Goal: Transaction & Acquisition: Obtain resource

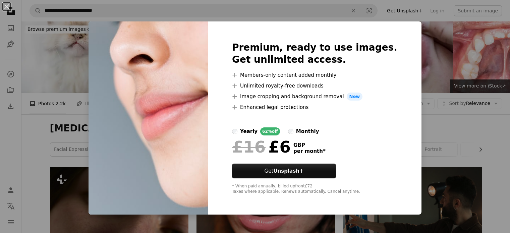
scroll to position [581, 0]
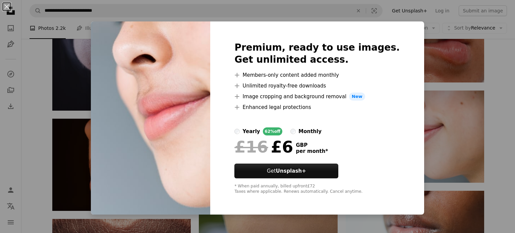
click at [414, 110] on div "An X shape Premium, ready to use images. Get unlimited access. A plus sign Memb…" at bounding box center [257, 116] width 515 height 233
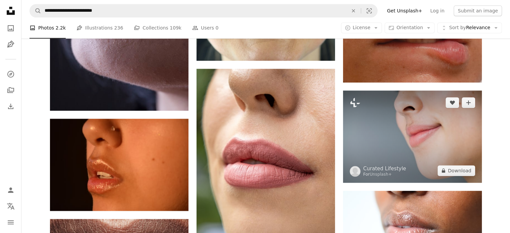
click at [422, 124] on img at bounding box center [412, 137] width 138 height 92
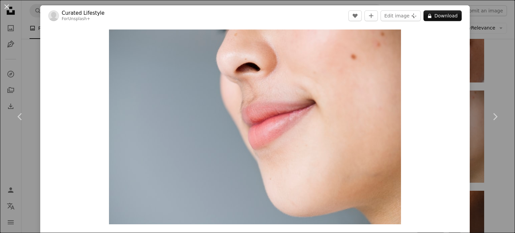
click at [476, 50] on div "An X shape Chevron left Chevron right Curated Lifestyle For Unsplash+ A heart A…" at bounding box center [257, 116] width 515 height 233
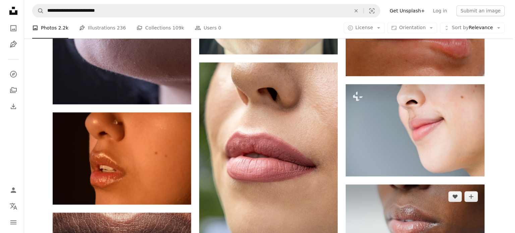
scroll to position [581, 0]
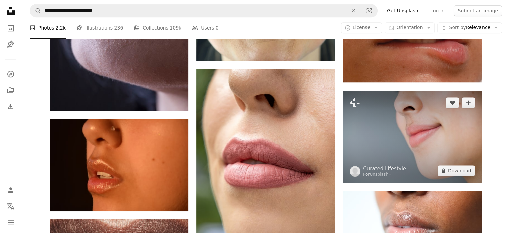
click at [433, 128] on img at bounding box center [412, 137] width 138 height 92
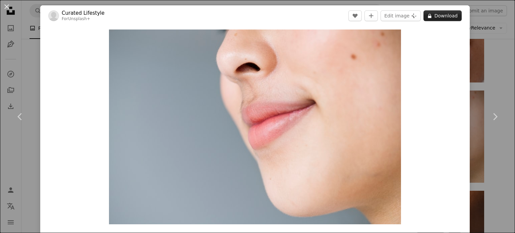
click at [440, 17] on button "A lock Download" at bounding box center [442, 15] width 38 height 11
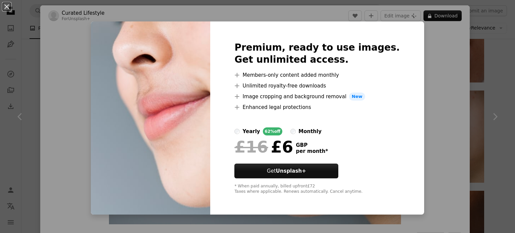
click at [424, 48] on div "An X shape Premium, ready to use images. Get unlimited access. A plus sign Memb…" at bounding box center [257, 116] width 515 height 233
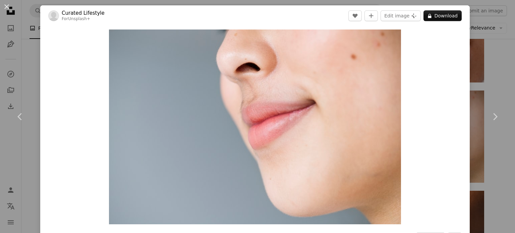
click at [20, 45] on div "An X shape Chevron left Chevron right Curated Lifestyle For Unsplash+ A heart A…" at bounding box center [257, 116] width 515 height 233
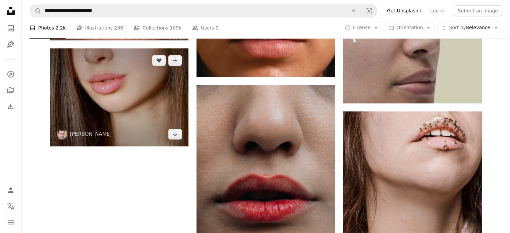
scroll to position [849, 0]
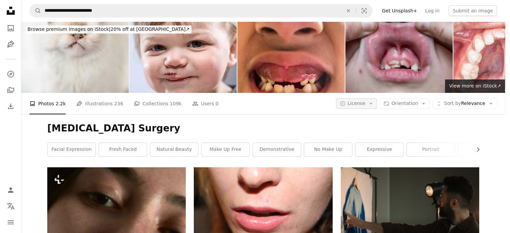
click at [367, 98] on button "A copyright icon © License Arrow down" at bounding box center [356, 103] width 41 height 11
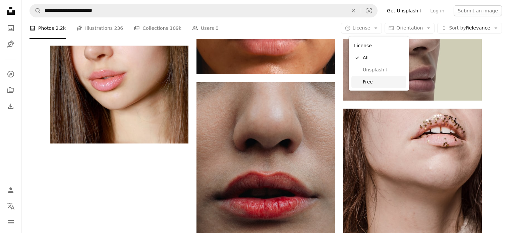
click at [363, 79] on span "Free" at bounding box center [383, 82] width 41 height 7
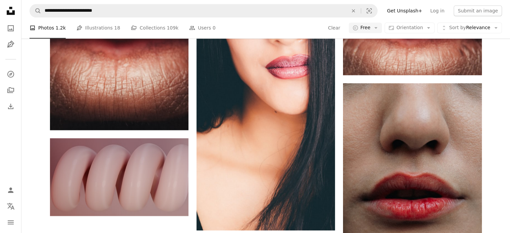
scroll to position [671, 0]
click at [321, 4] on icon "Download" at bounding box center [321, 2] width 4 height 5
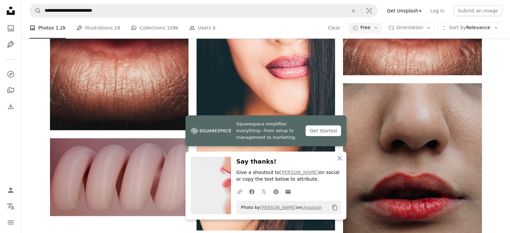
scroll to position [805, 0]
drag, startPoint x: 337, startPoint y: 159, endPoint x: 339, endPoint y: 154, distance: 4.9
click at [337, 159] on icon "An X shape" at bounding box center [340, 158] width 8 height 8
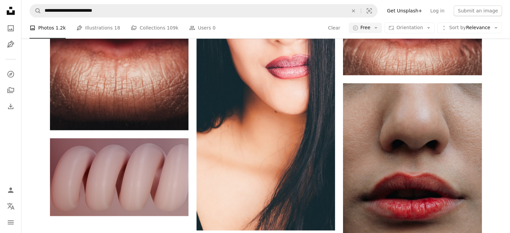
scroll to position [0, 0]
